Goal: Information Seeking & Learning: Learn about a topic

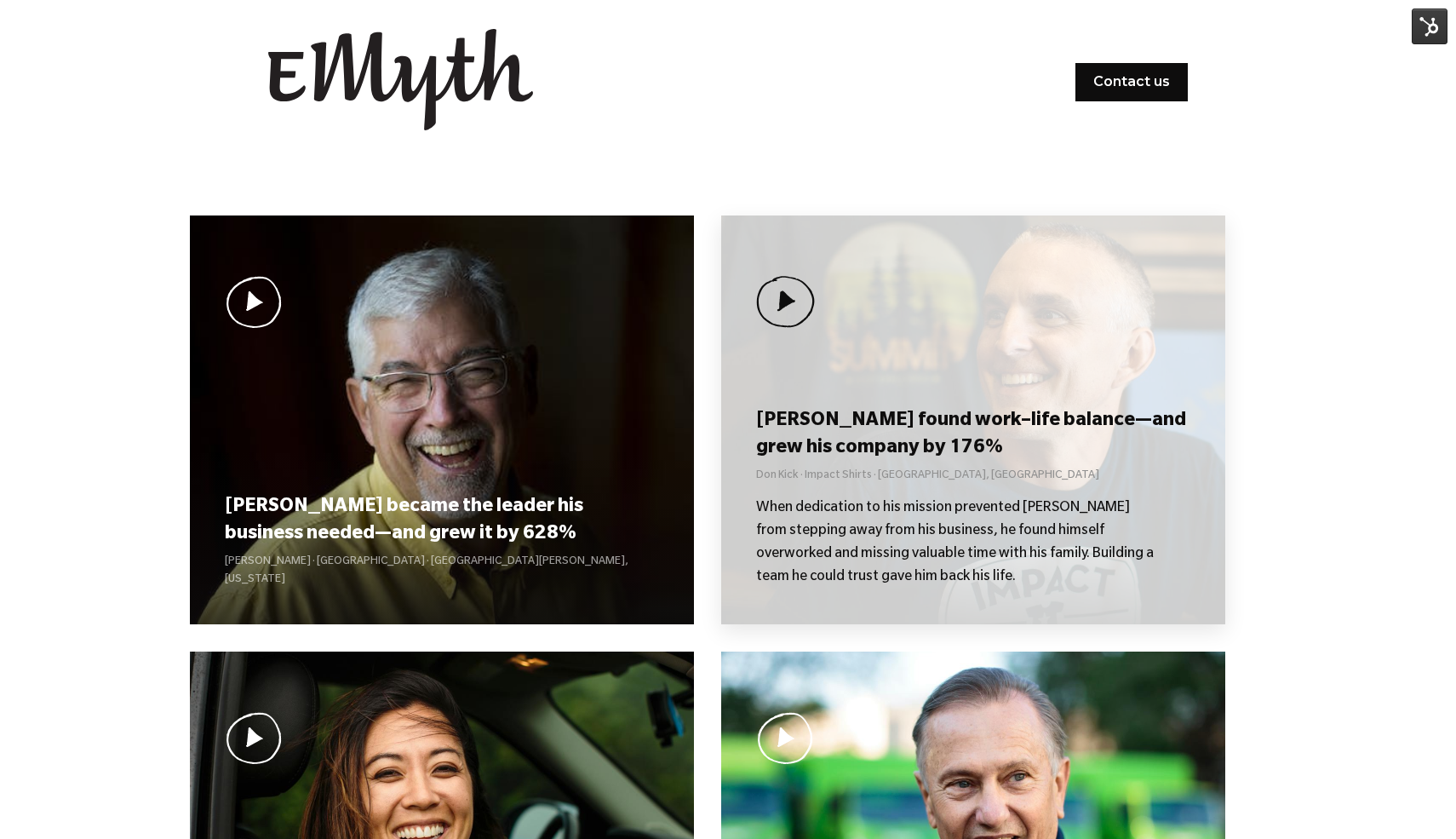
click at [822, 446] on h3 "[PERSON_NAME] found work–life balance—and grew his company by 176%" at bounding box center [973, 434] width 434 height 53
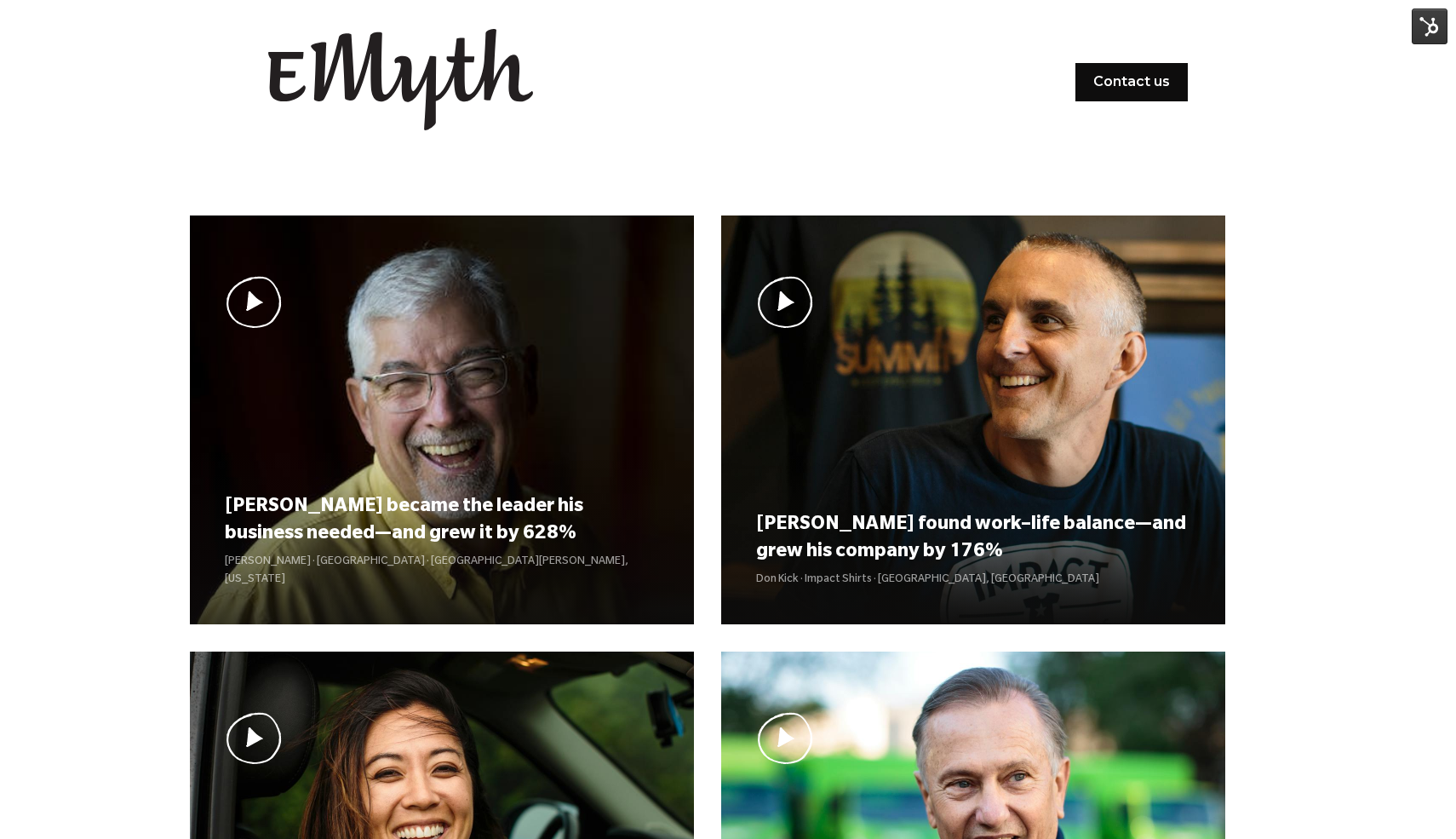
click at [1440, 24] on img at bounding box center [1430, 26] width 36 height 36
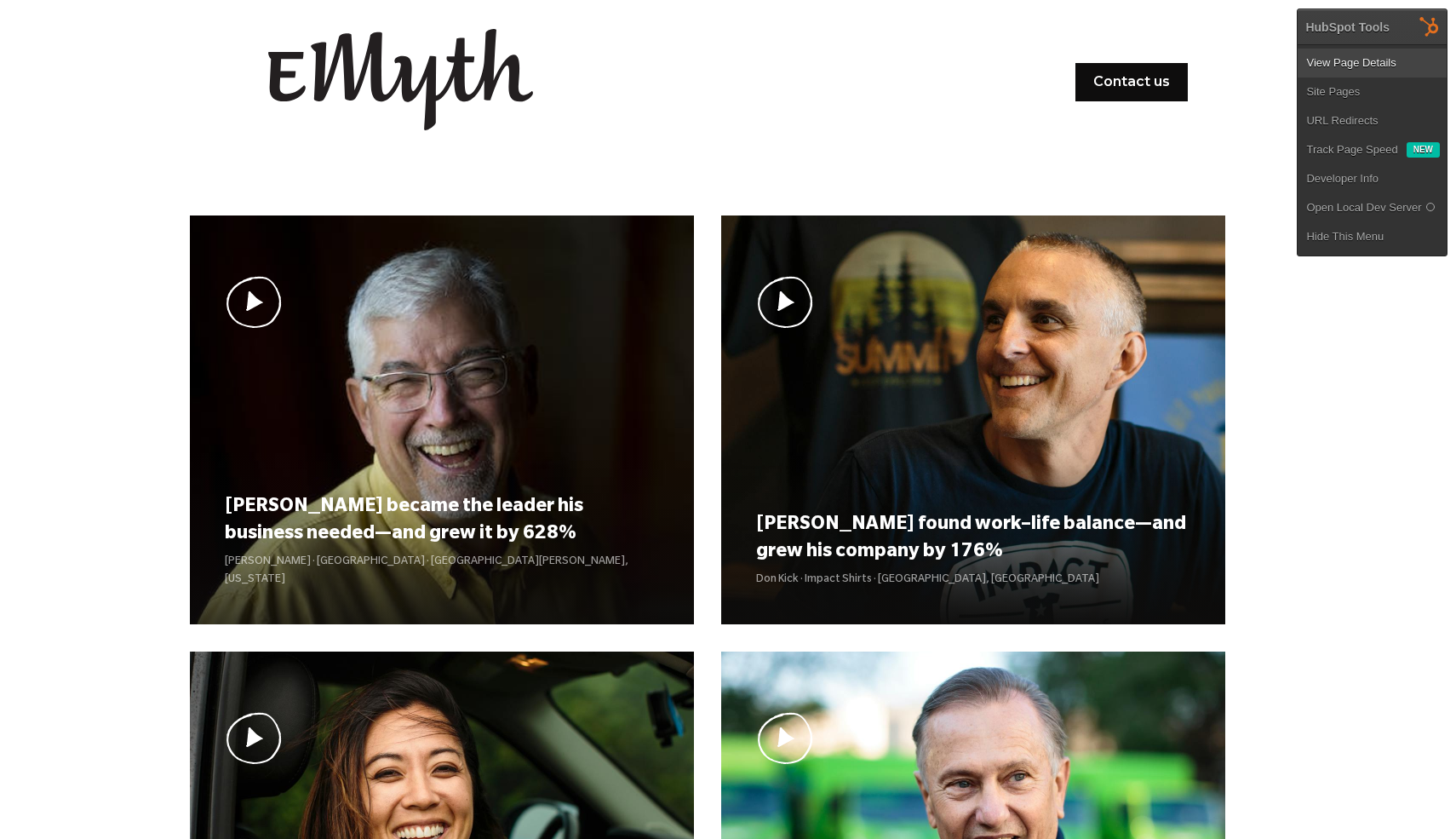
click at [1388, 65] on link "View Page Details" at bounding box center [1372, 63] width 149 height 29
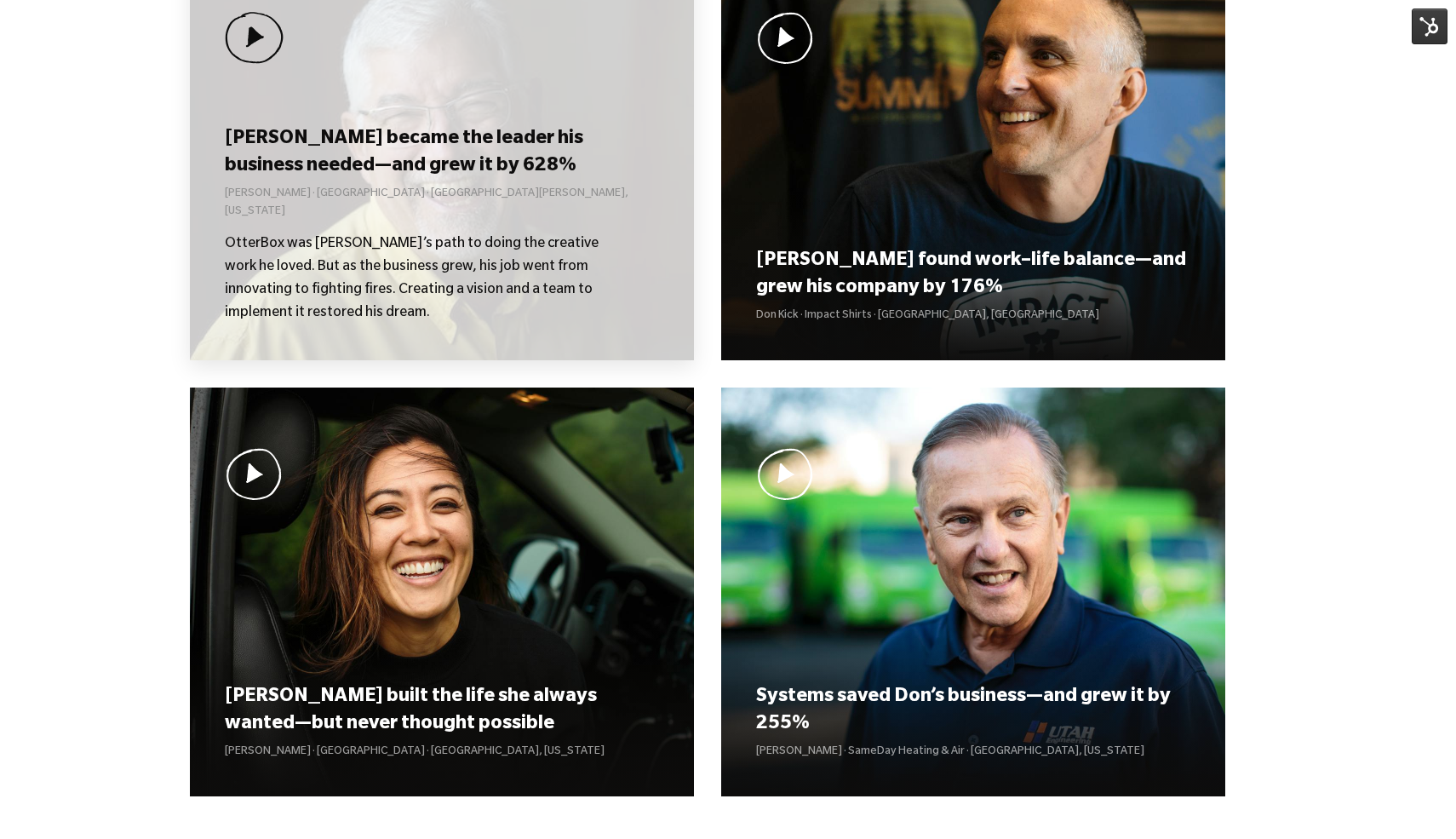
scroll to position [398, 0]
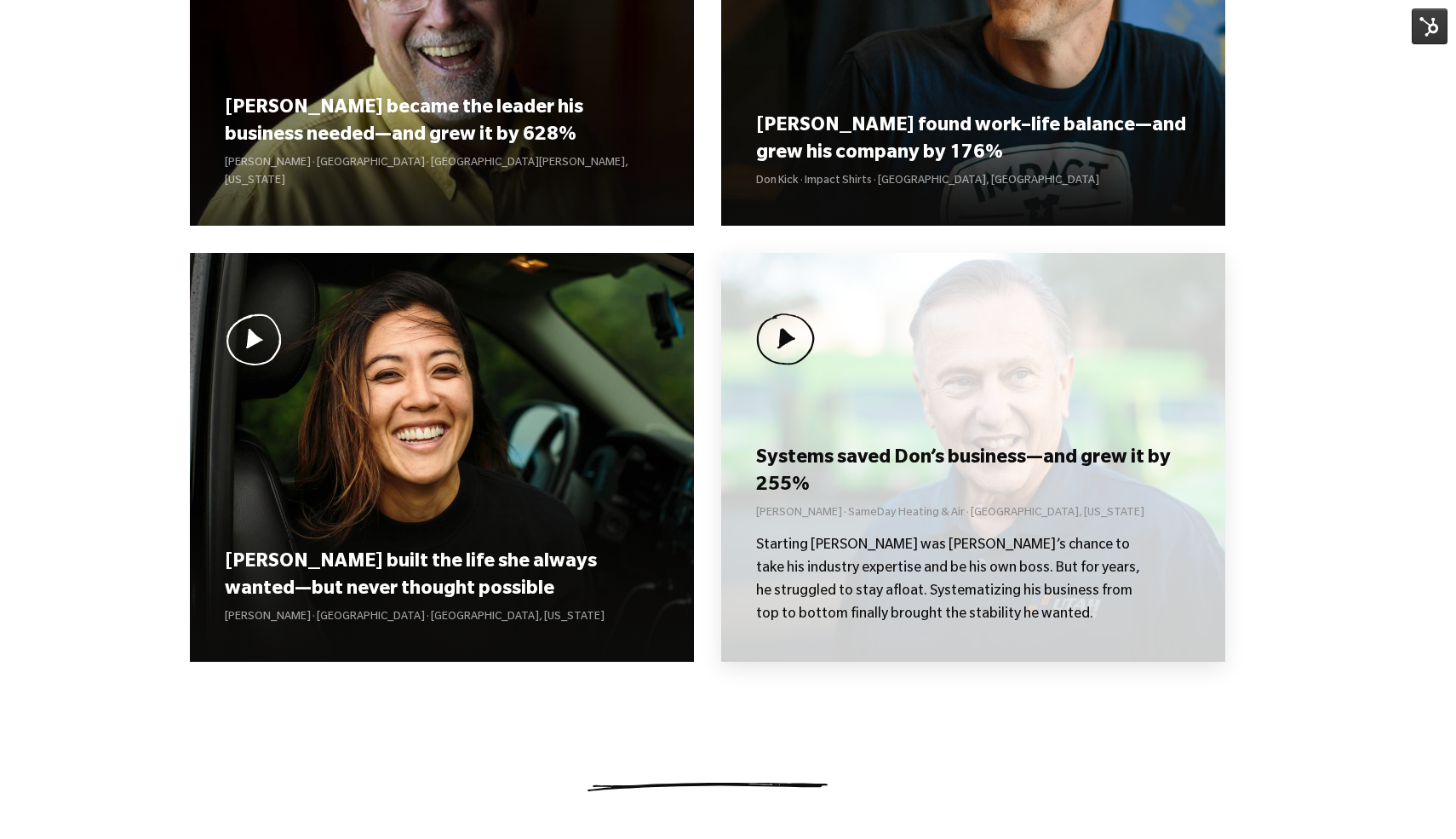
click at [924, 585] on p "Starting [PERSON_NAME] was [PERSON_NAME]’s chance to take his industry expertis…" at bounding box center [956, 581] width 400 height 92
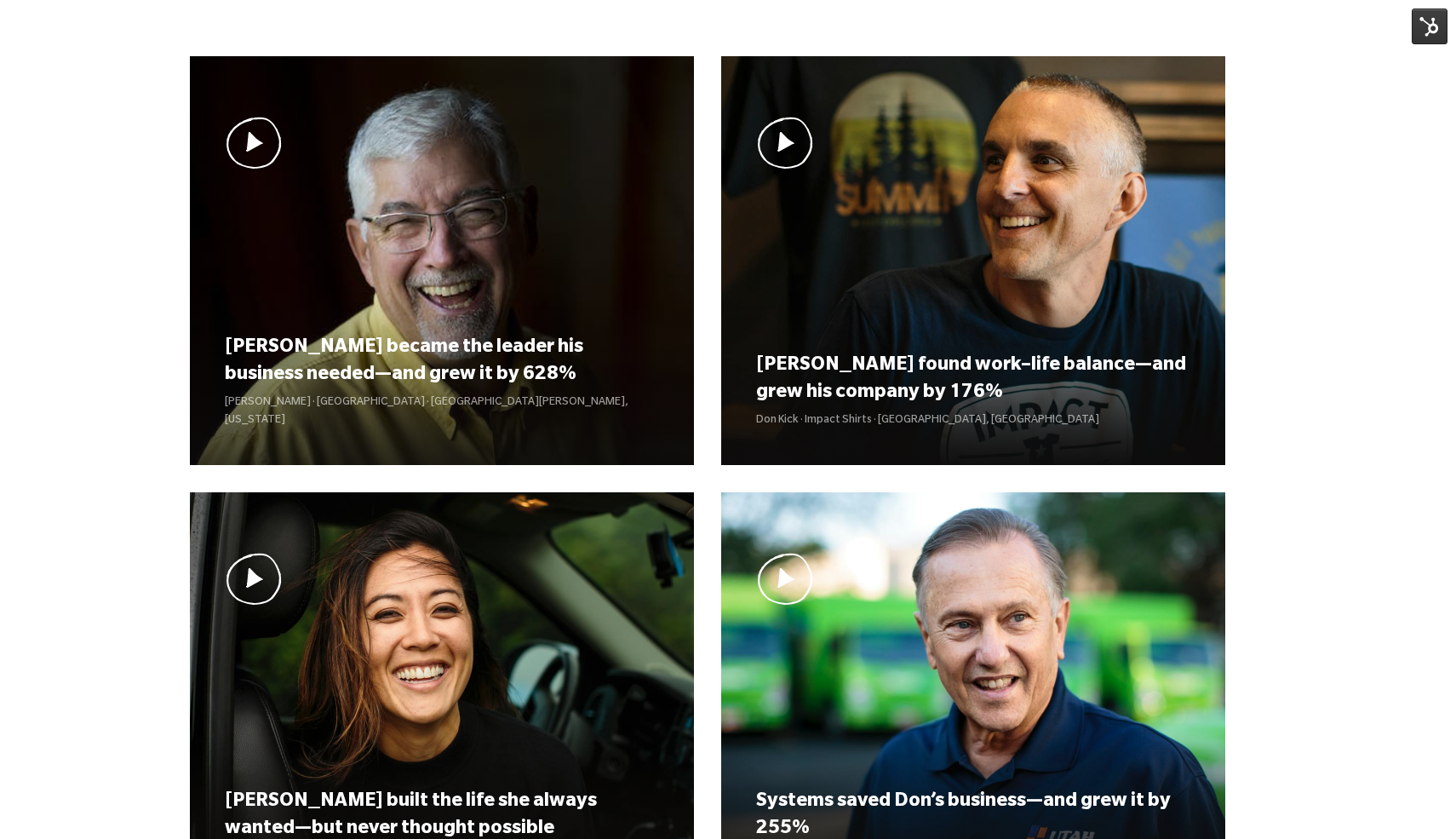
scroll to position [162, 0]
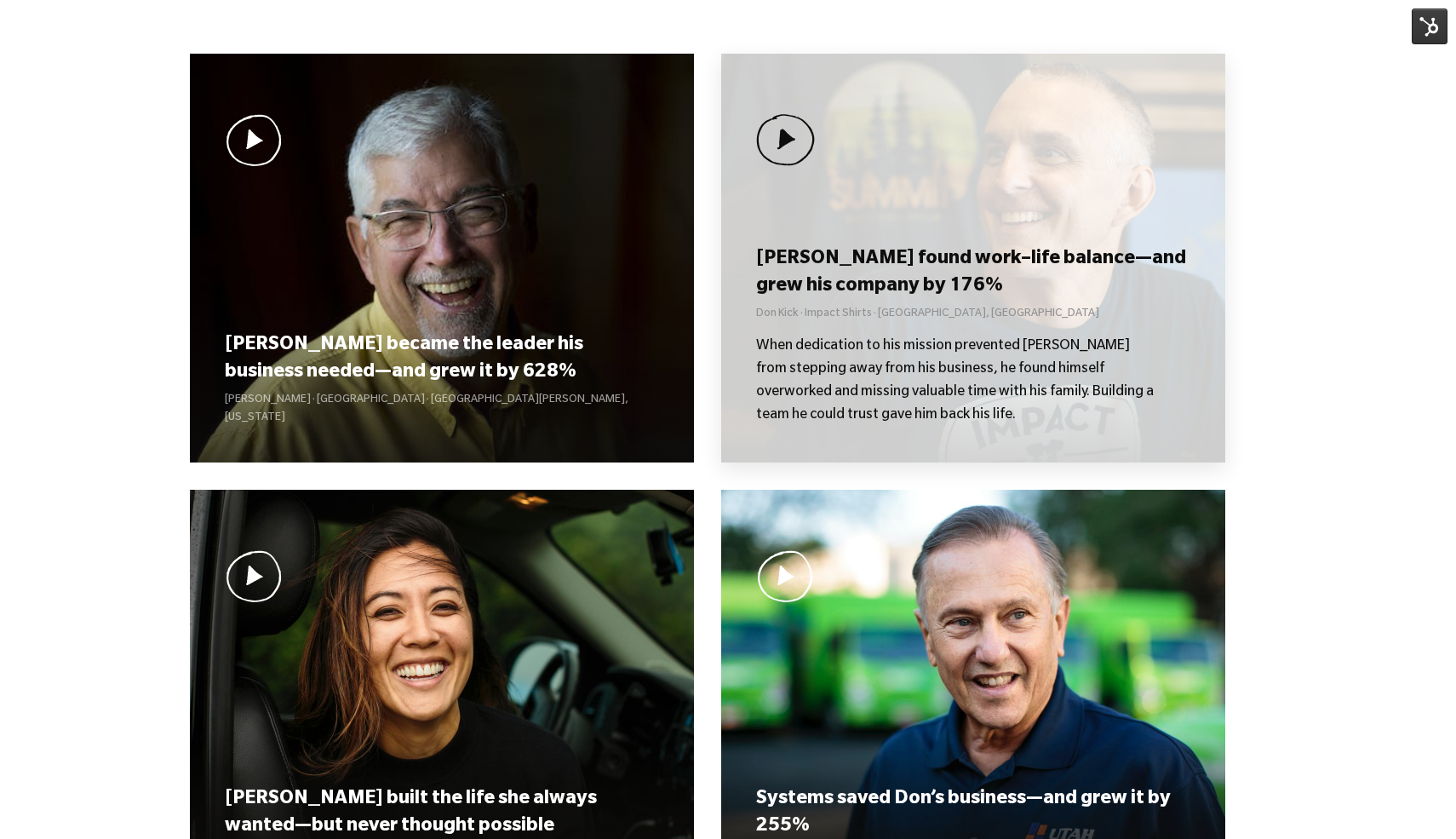
click at [901, 359] on p "When dedication to his mission prevented [PERSON_NAME] from stepping away from …" at bounding box center [956, 382] width 400 height 92
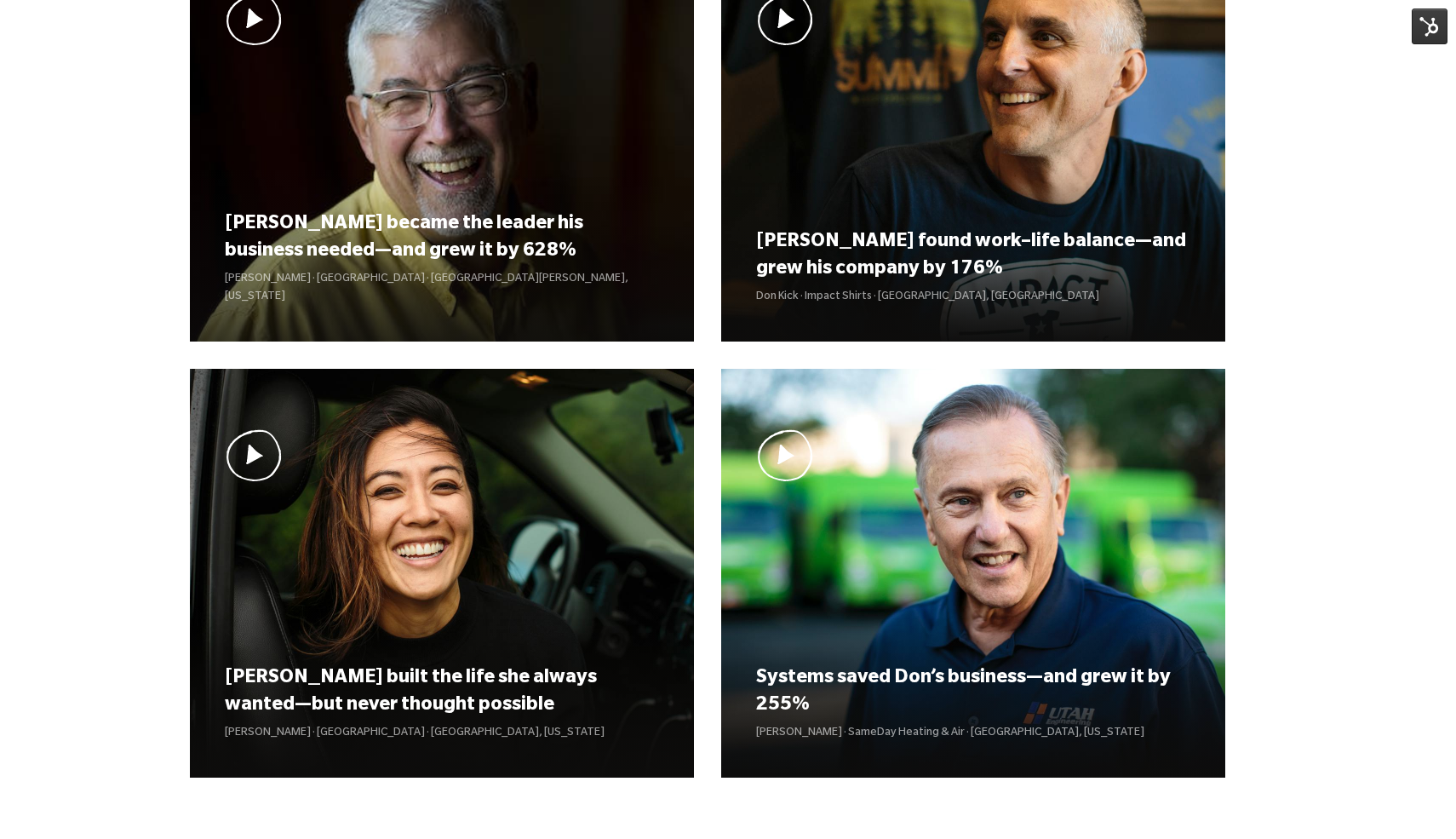
scroll to position [149, 0]
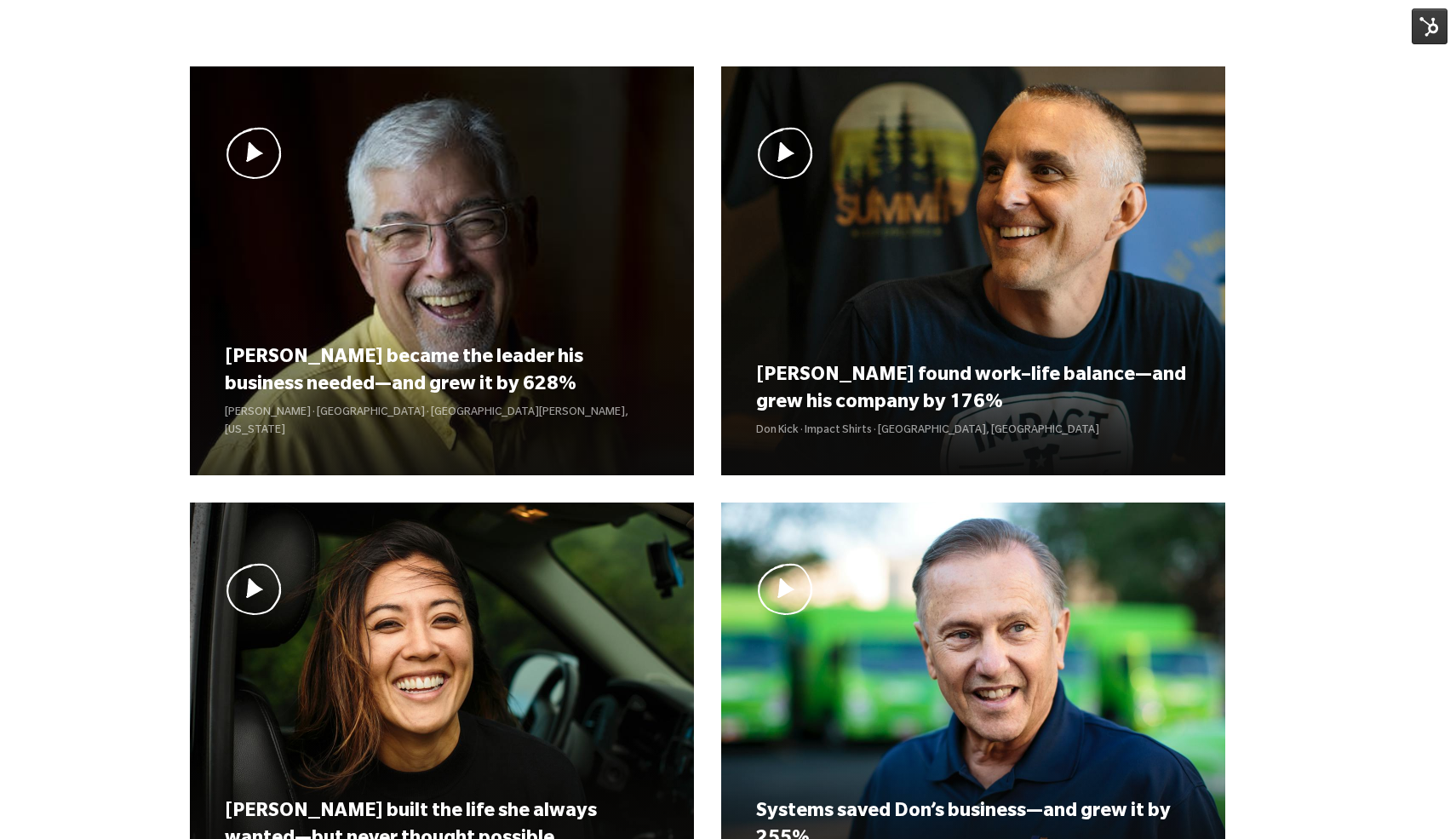
click at [1422, 32] on img at bounding box center [1430, 26] width 36 height 36
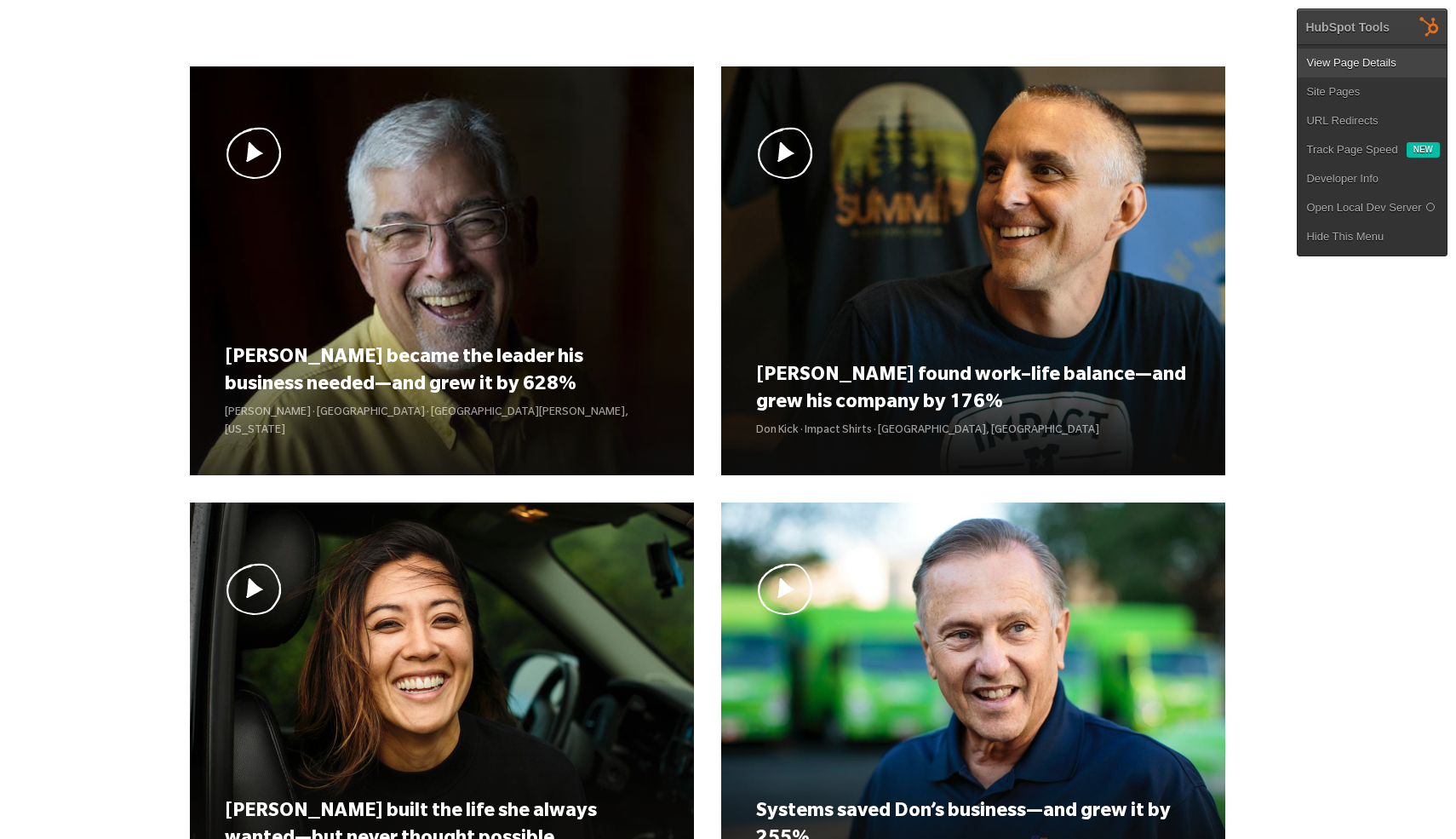
click at [1364, 66] on link "View Page Details" at bounding box center [1372, 63] width 149 height 29
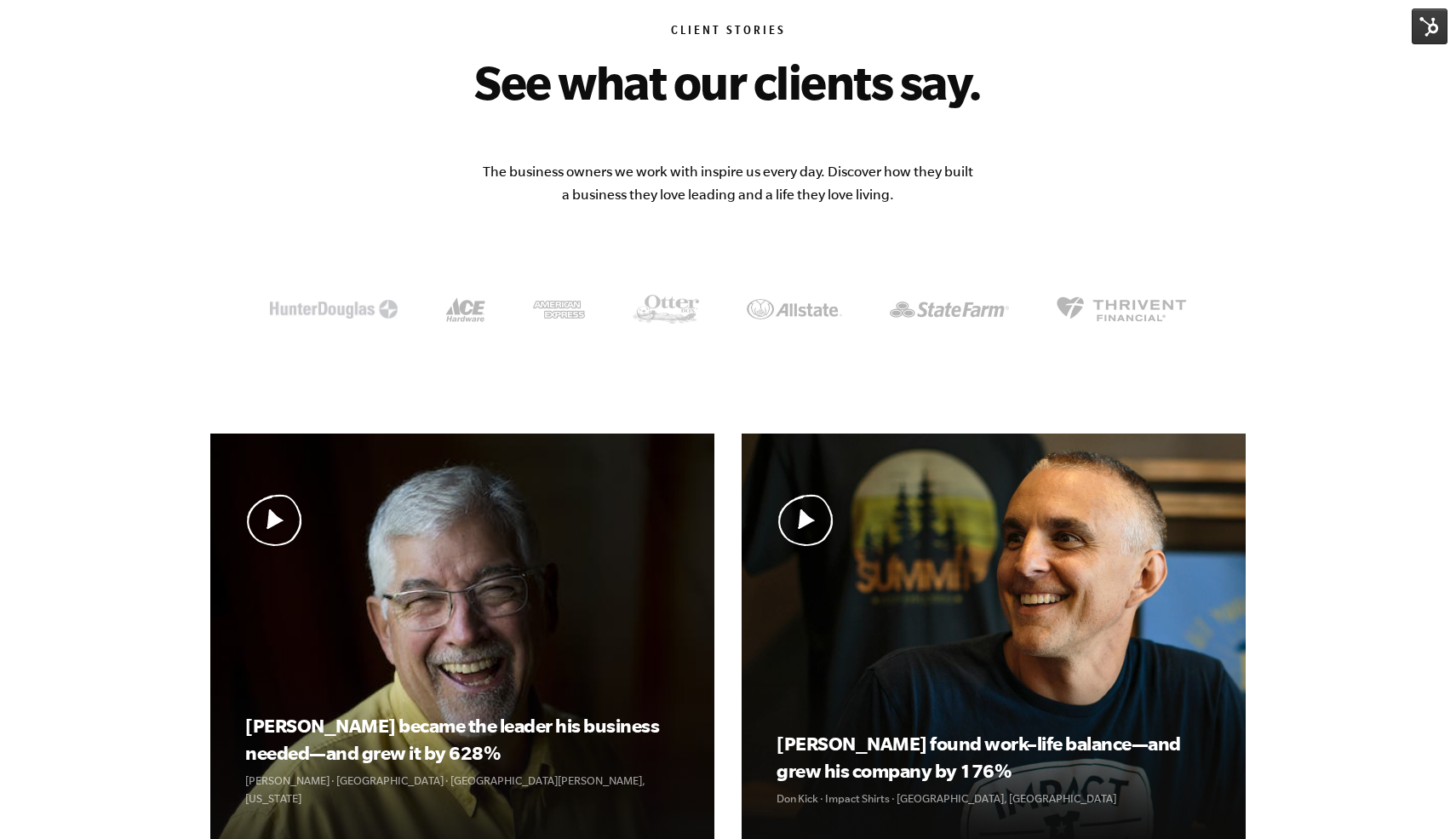
scroll to position [70, 0]
